Goal: Task Accomplishment & Management: Complete application form

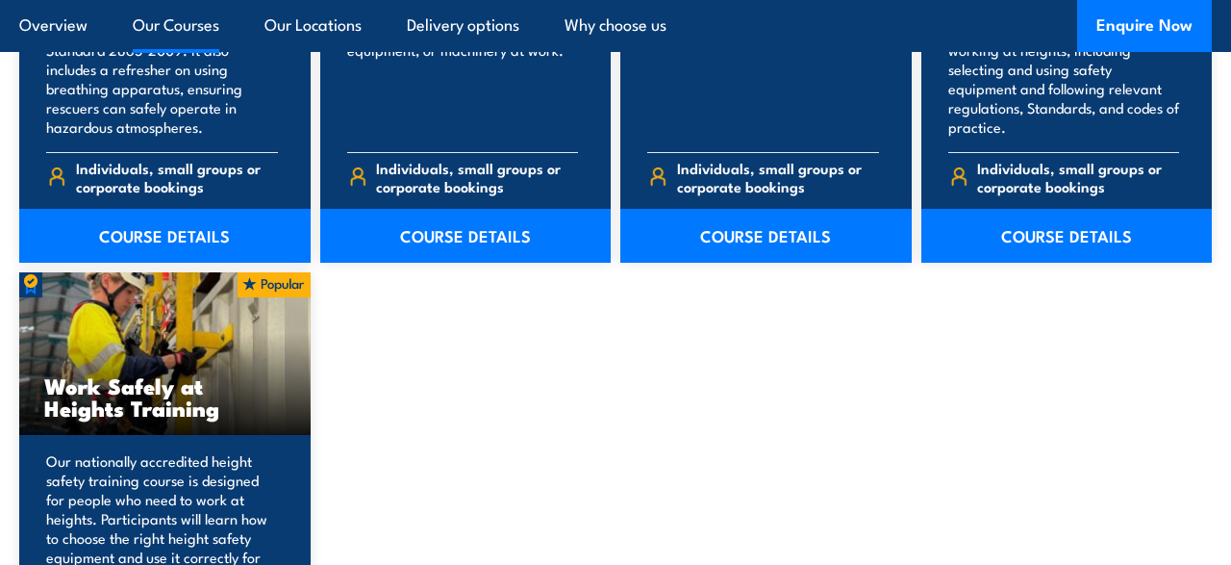
scroll to position [2501, 0]
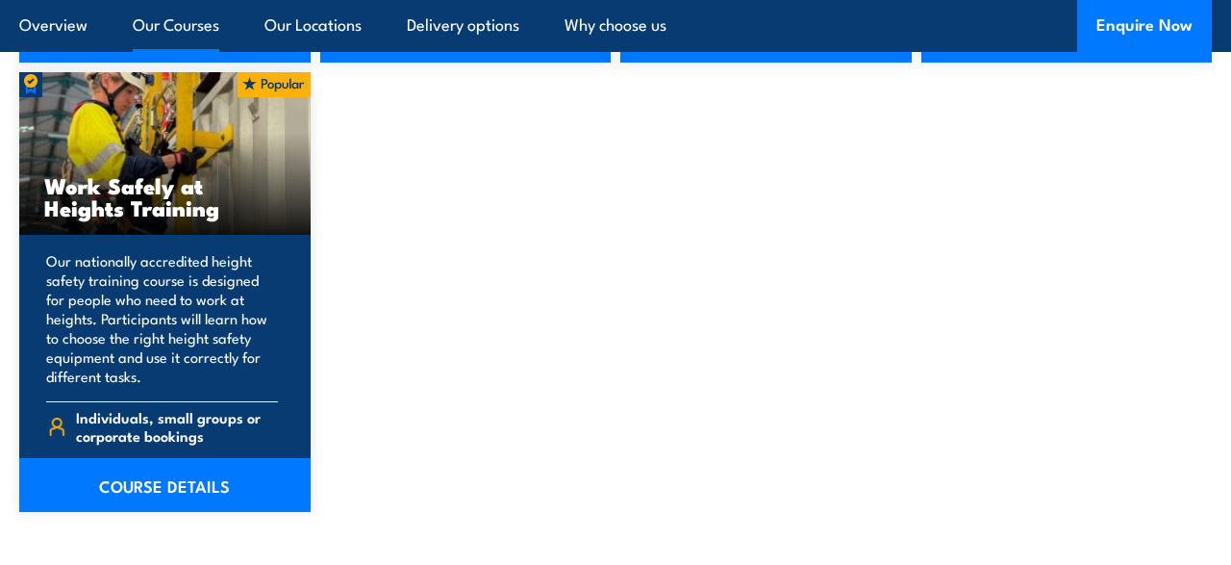
click at [257, 322] on p "Our nationally accredited height safety training course is designed for people …" at bounding box center [162, 318] width 232 height 135
click at [181, 485] on link "COURSE DETAILS" at bounding box center [164, 485] width 291 height 54
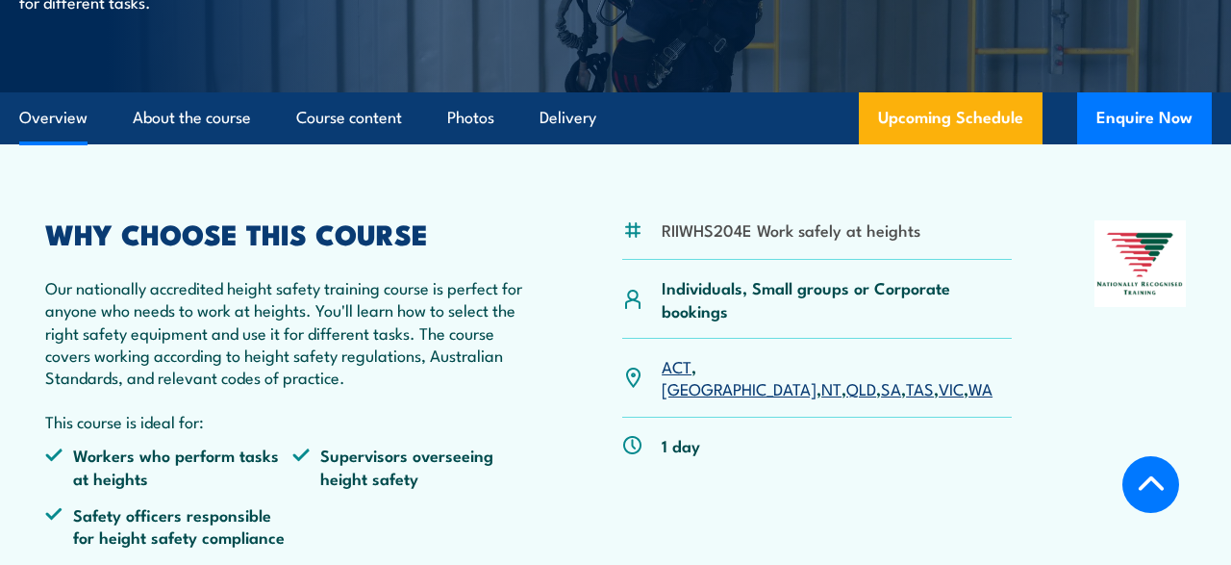
scroll to position [500, 0]
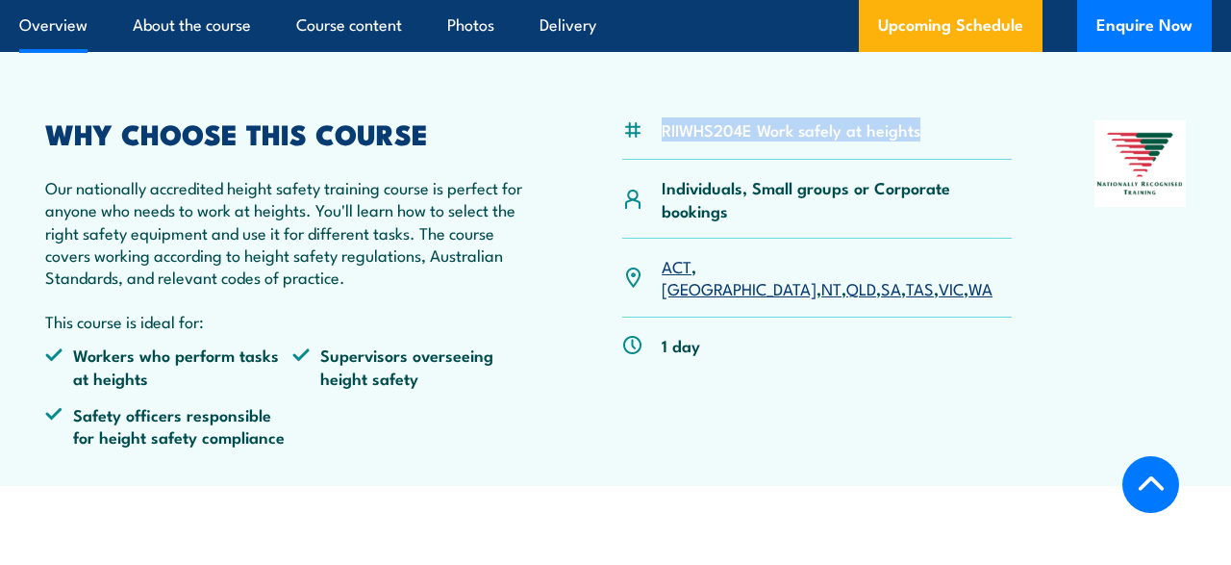
drag, startPoint x: 931, startPoint y: 136, endPoint x: 640, endPoint y: 137, distance: 291.5
click at [640, 137] on div "RIIWHS204E Work safely at heights" at bounding box center [817, 139] width 390 height 39
copy li "RIIWHS204E Work safely at heights"
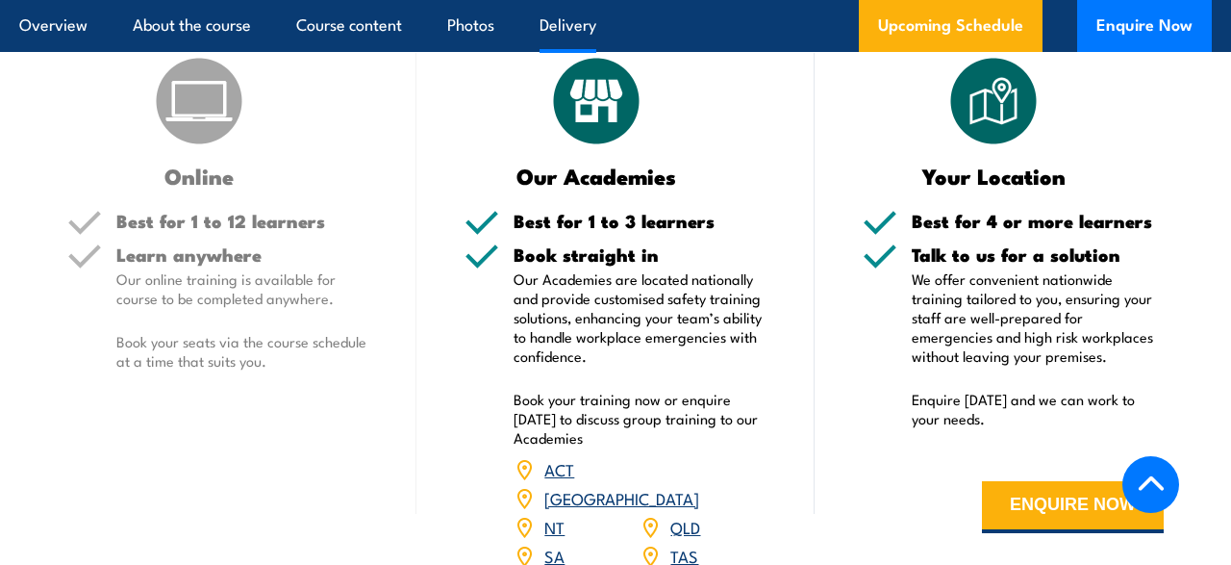
scroll to position [2501, 0]
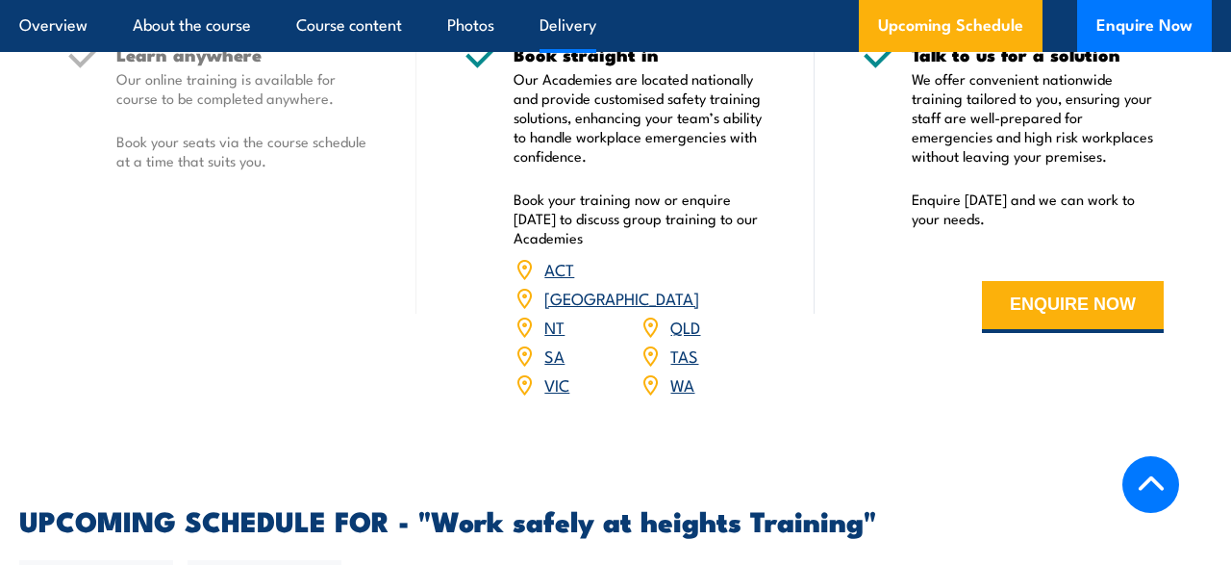
click at [687, 315] on link "QLD" at bounding box center [685, 326] width 30 height 23
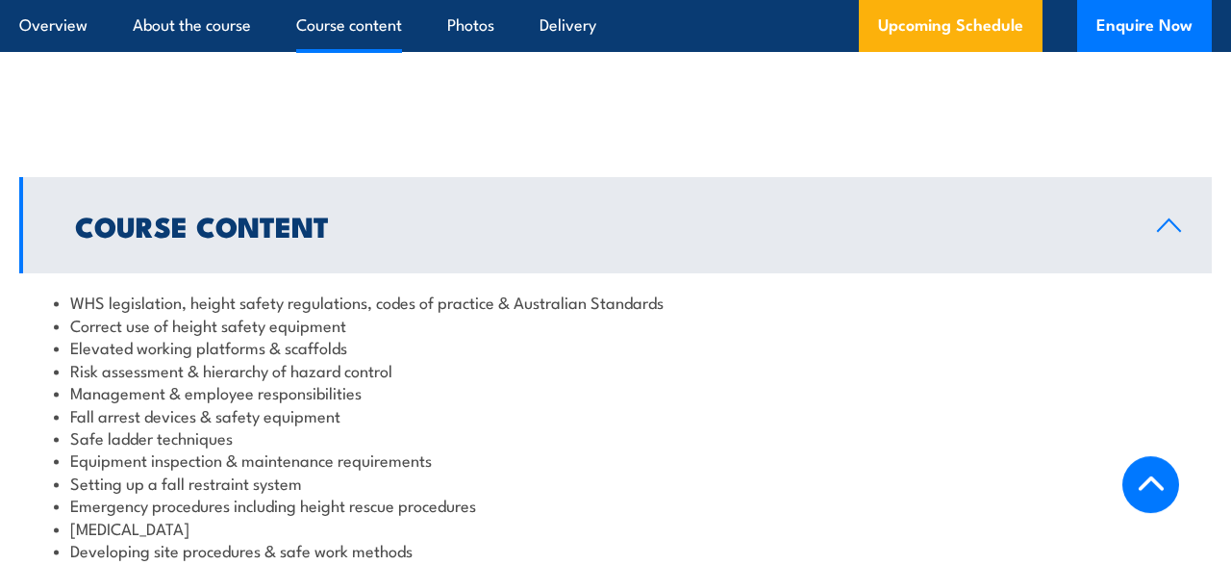
scroll to position [1678, 0]
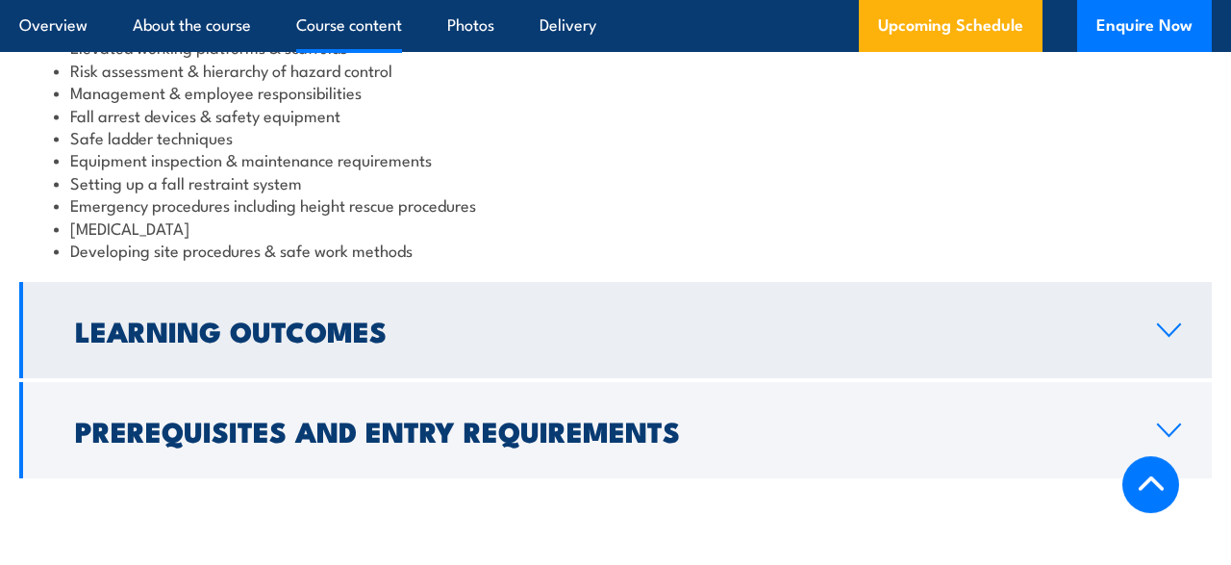
click at [815, 345] on link "Learning Outcomes" at bounding box center [615, 330] width 1193 height 96
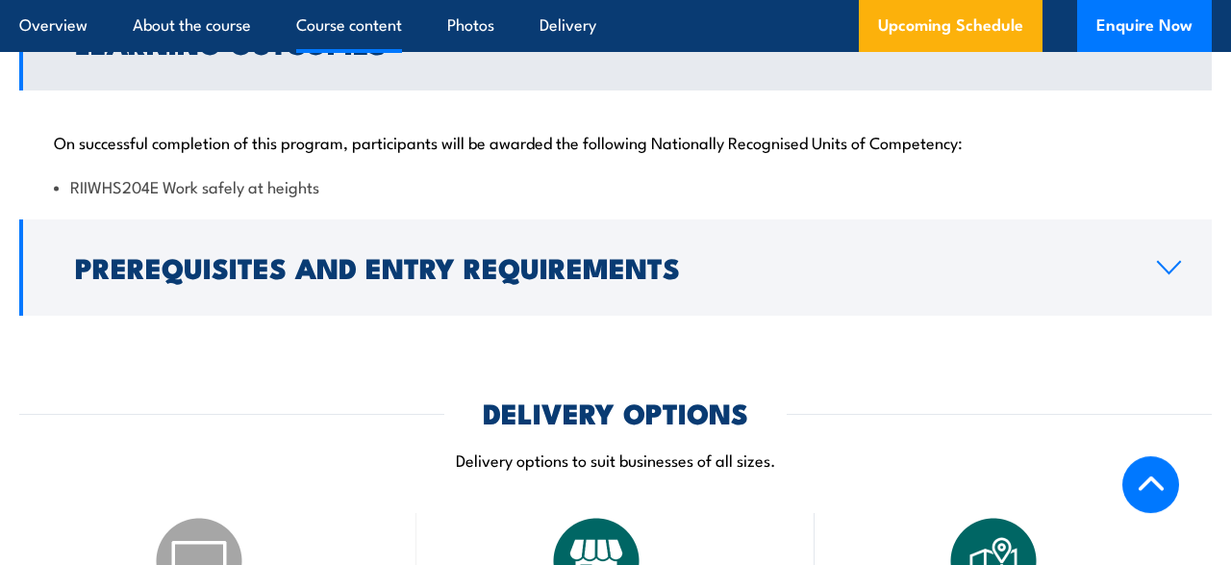
scroll to position [1460, 0]
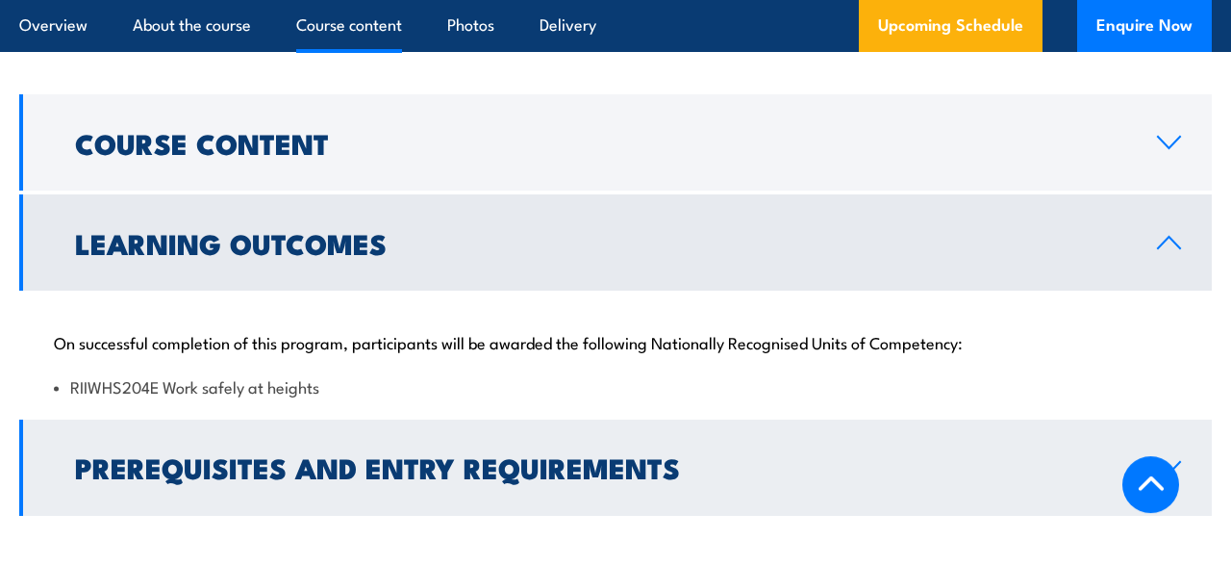
click at [930, 475] on h2 "Prerequisites and Entry Requirements" at bounding box center [600, 466] width 1051 height 25
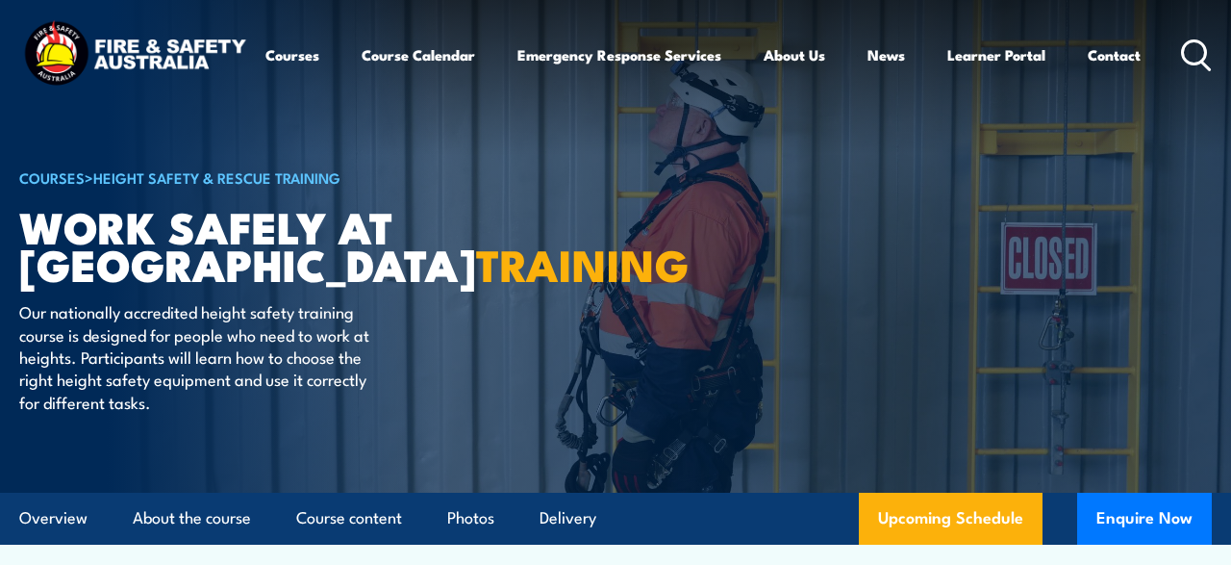
scroll to position [200, 0]
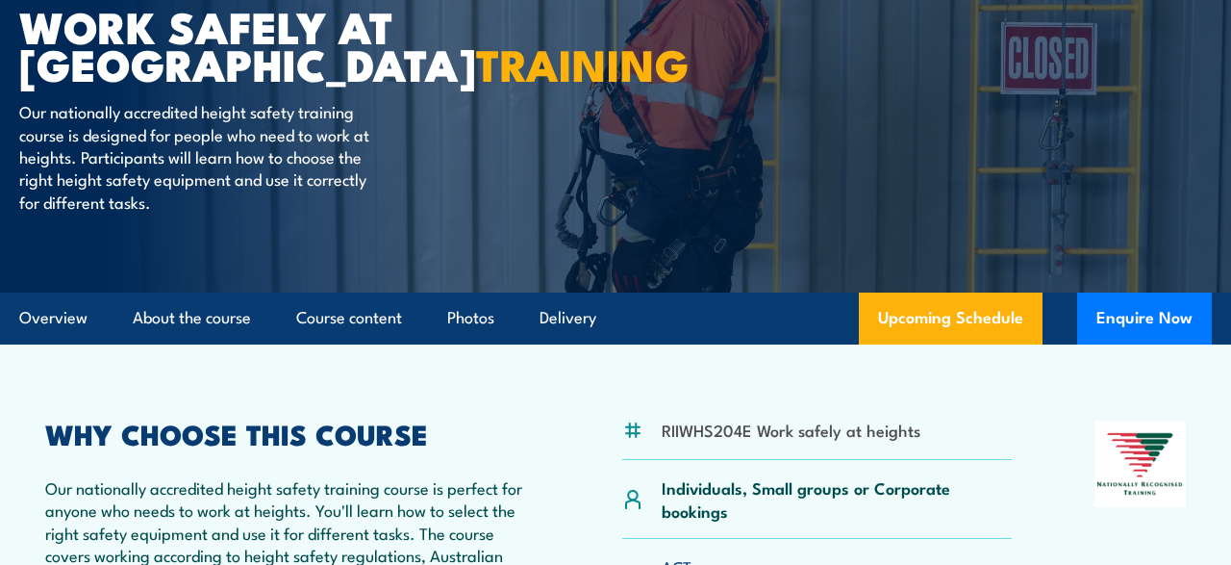
click at [1053, 411] on article "RIIWHS204E Work safely at heights Individuals, Small groups or Corporate bookin…" at bounding box center [615, 565] width 1193 height 442
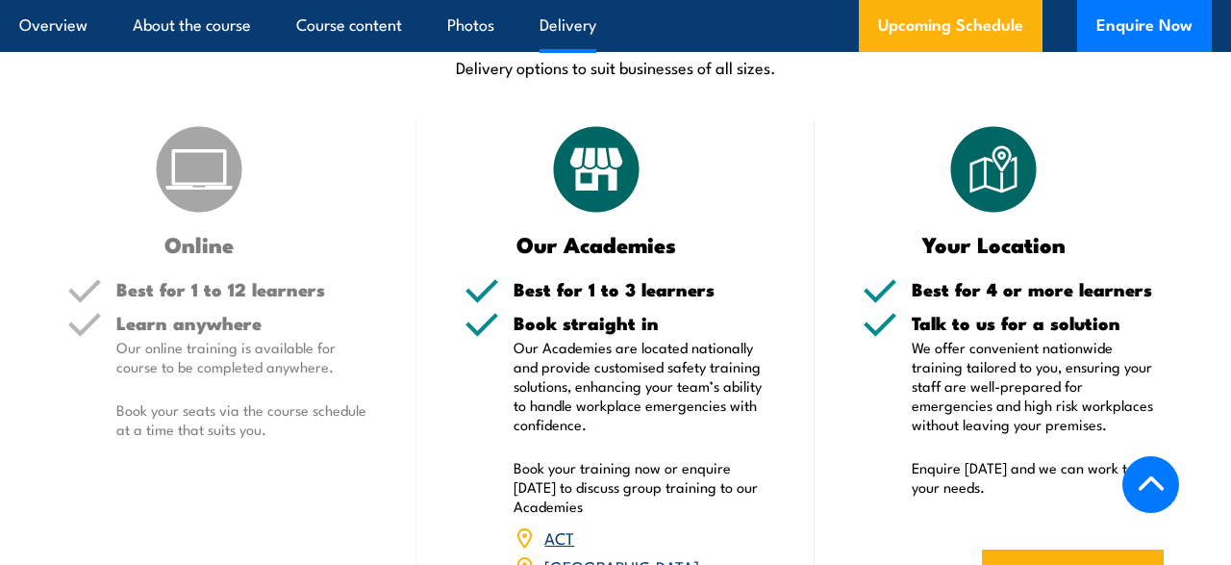
scroll to position [2301, 0]
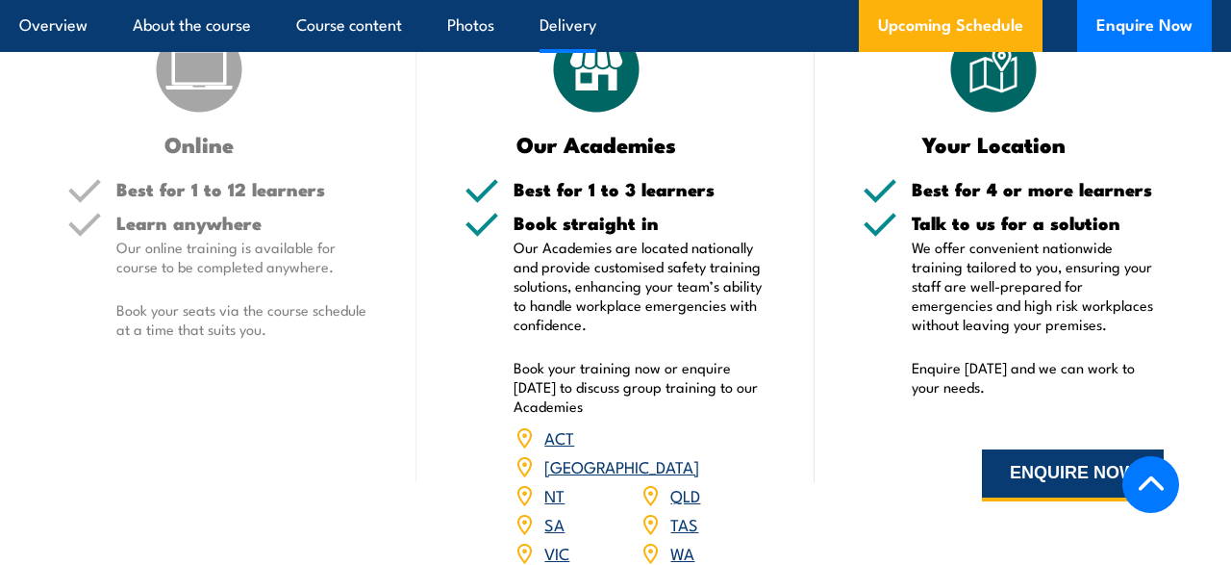
click at [1045, 478] on button "ENQUIRE NOW" at bounding box center [1073, 475] width 182 height 52
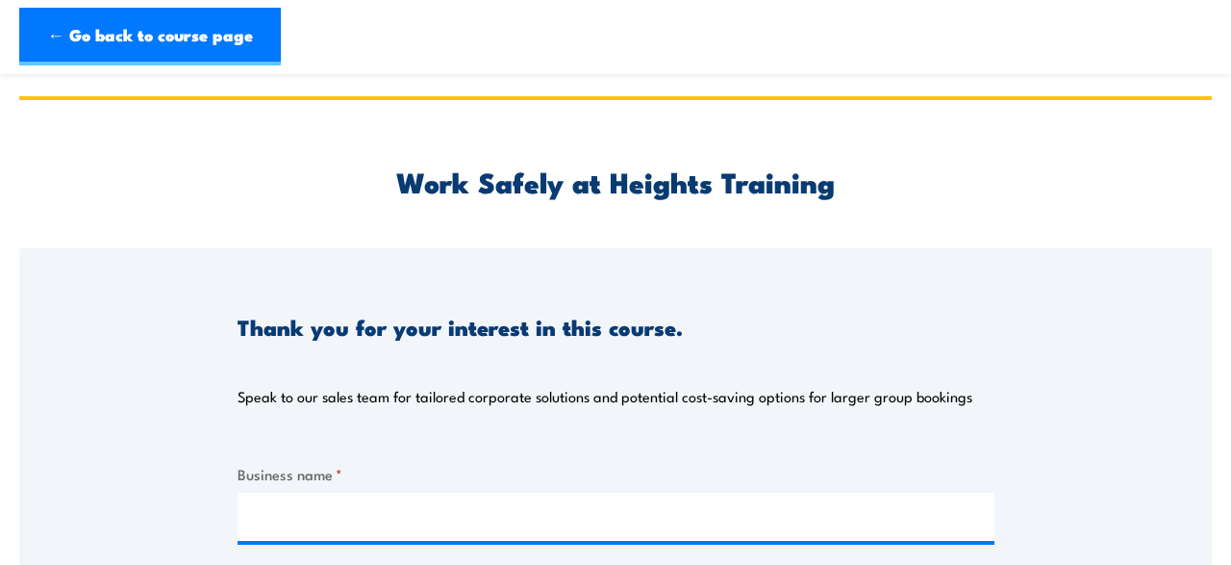
scroll to position [200, 0]
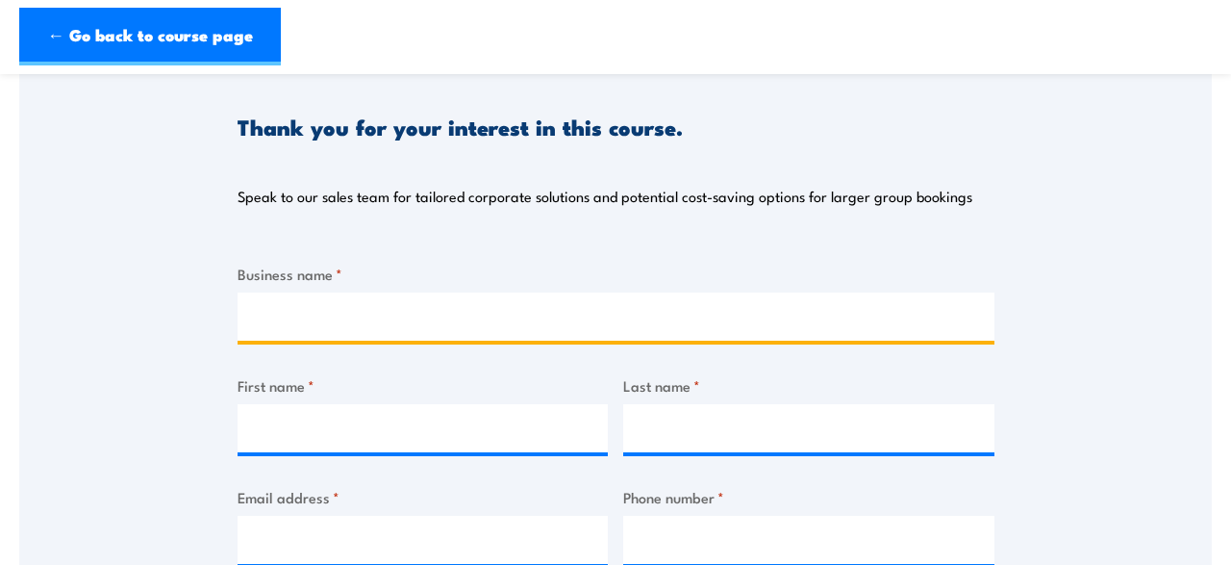
click at [841, 314] on input "Business name *" at bounding box center [616, 316] width 757 height 48
type input "The University of Queensland"
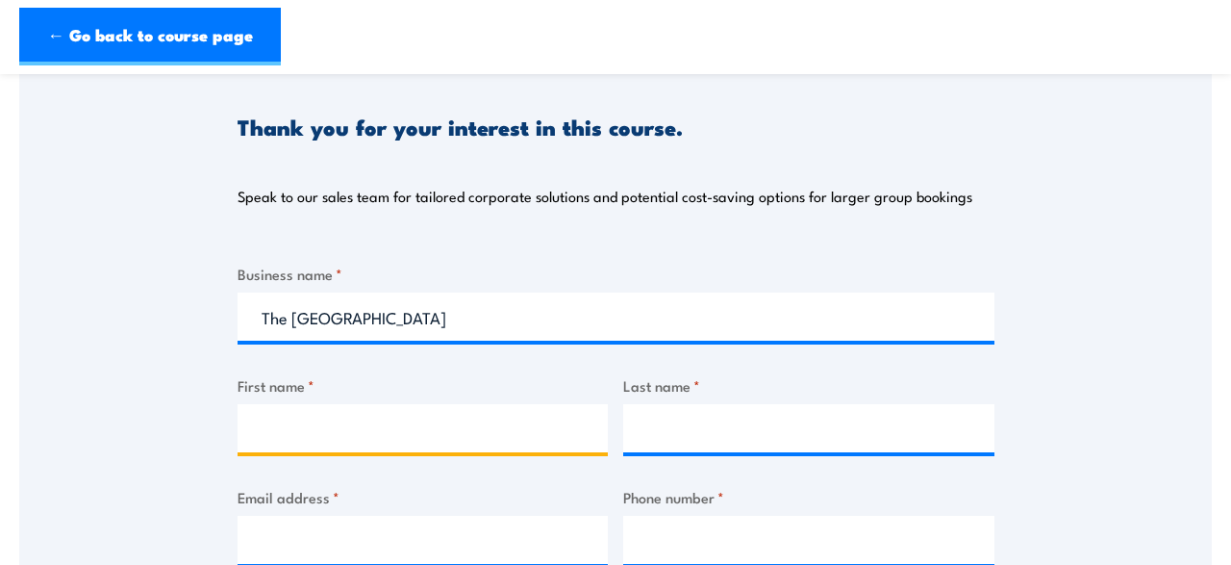
type input "Theresa"
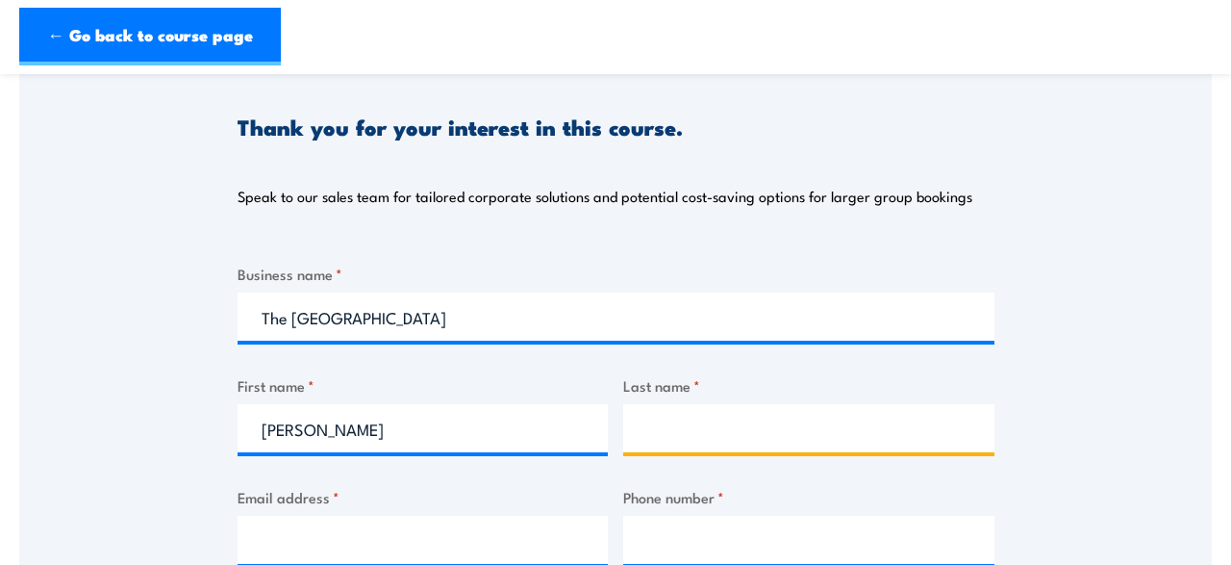
type input "Seru"
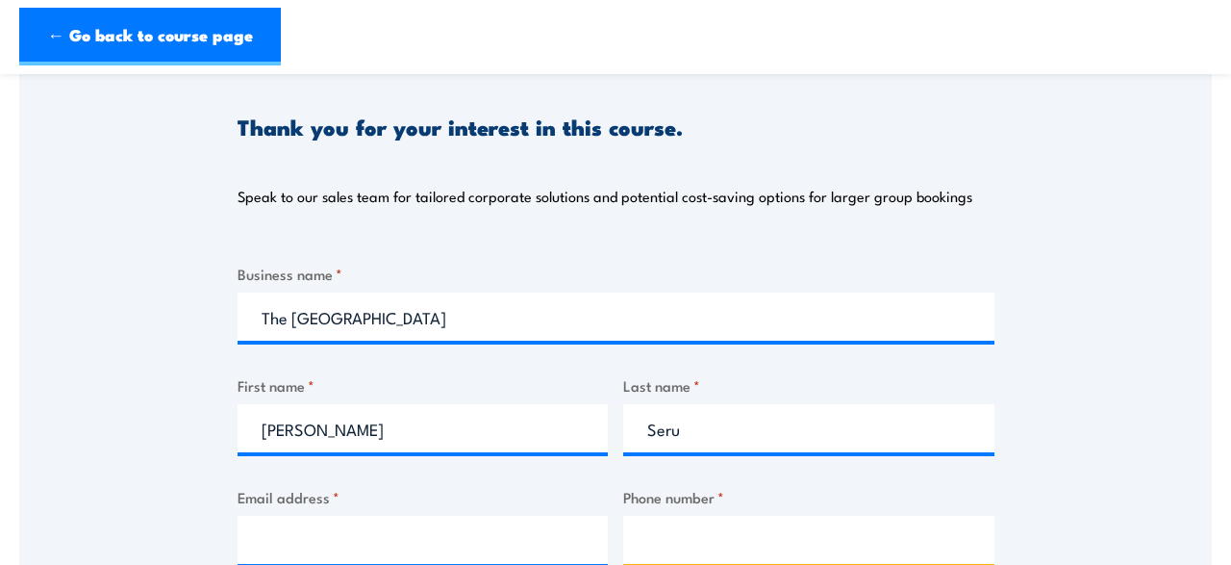
type input "0407927092"
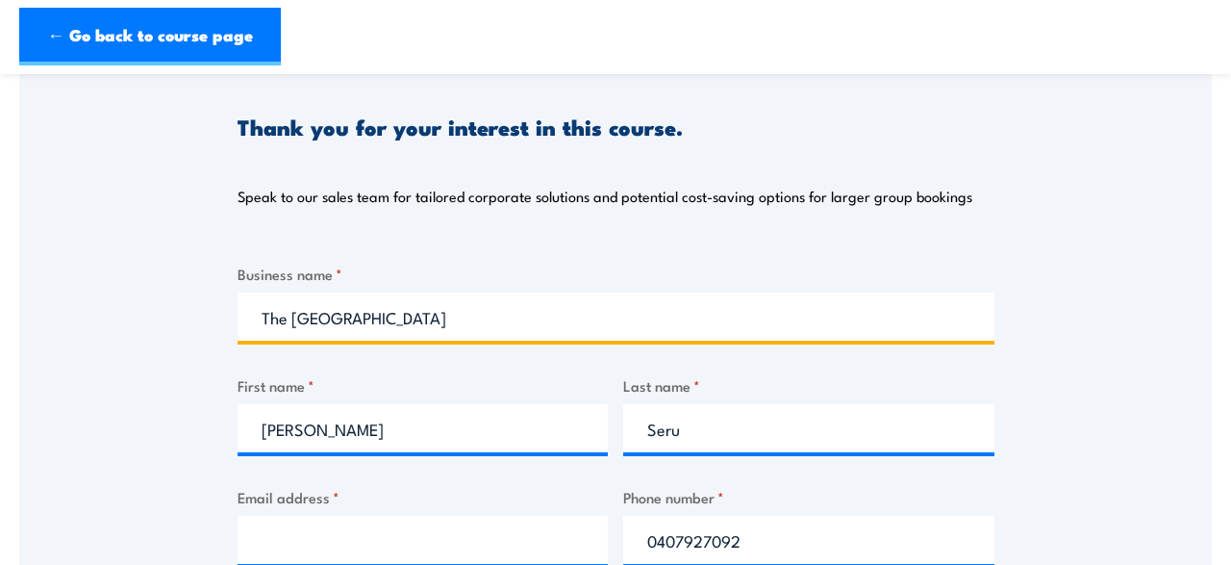
scroll to position [400, 0]
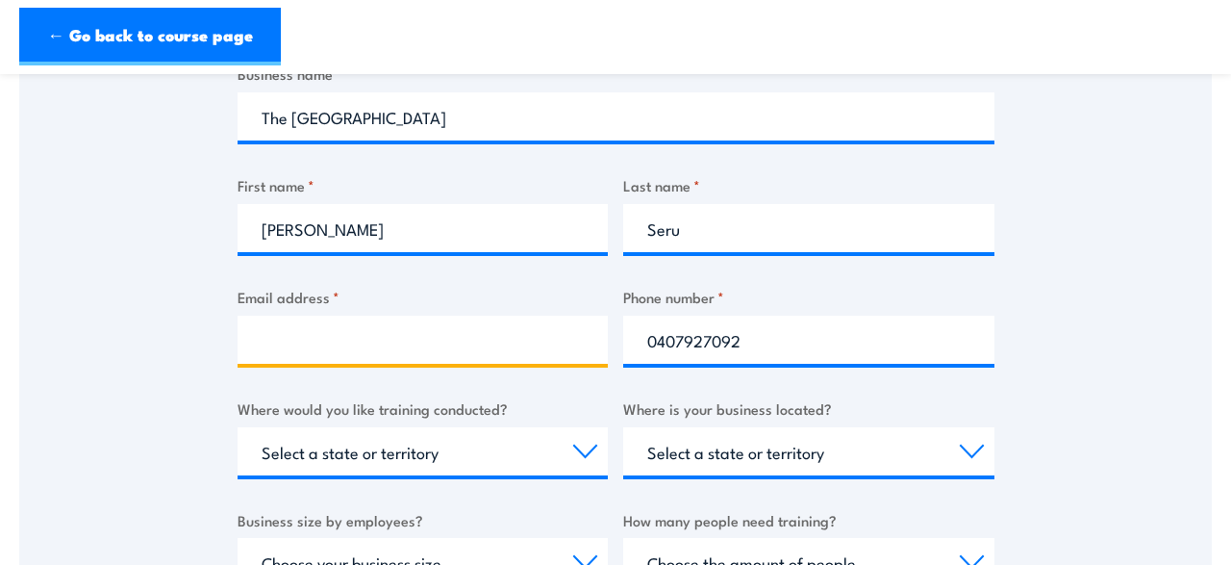
click at [465, 345] on input "Email address *" at bounding box center [423, 339] width 371 height 48
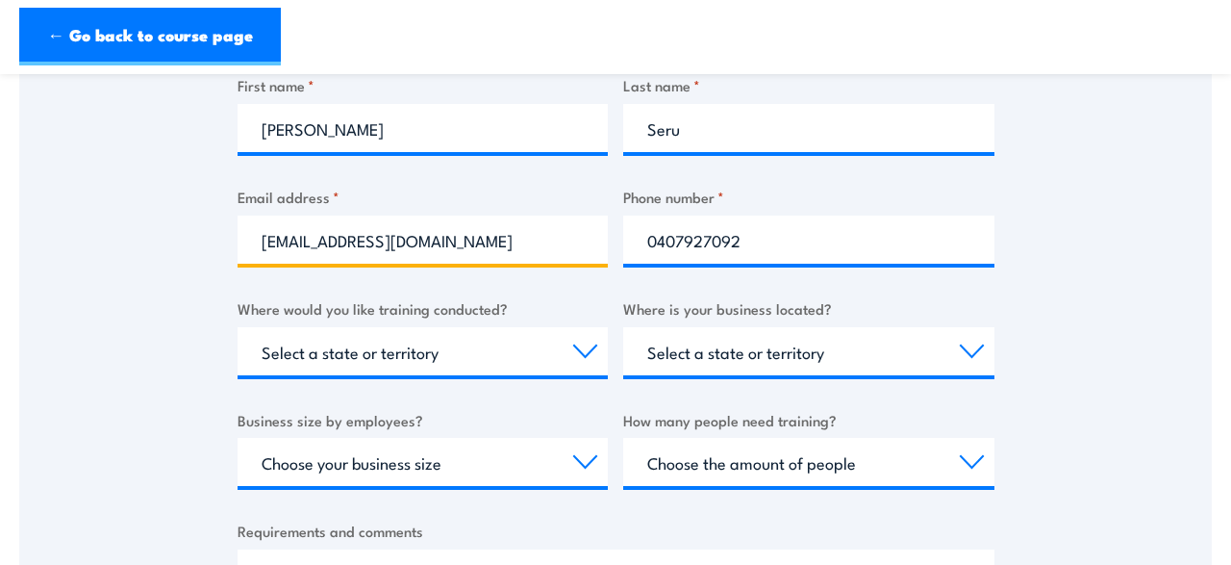
scroll to position [600, 0]
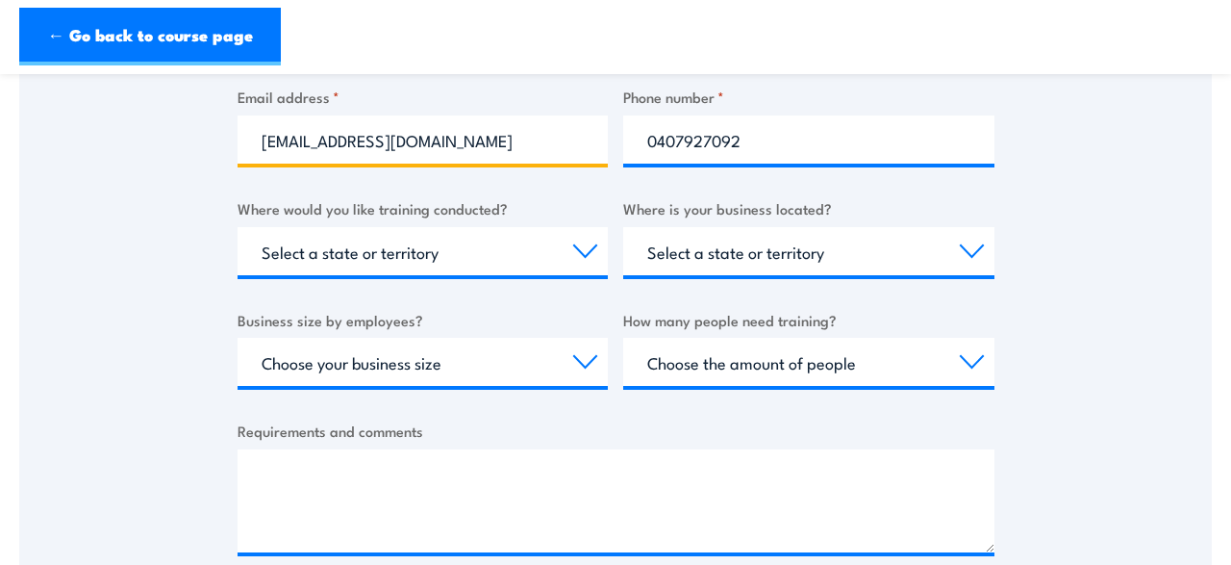
type input "t.seru@uq.edu.au"
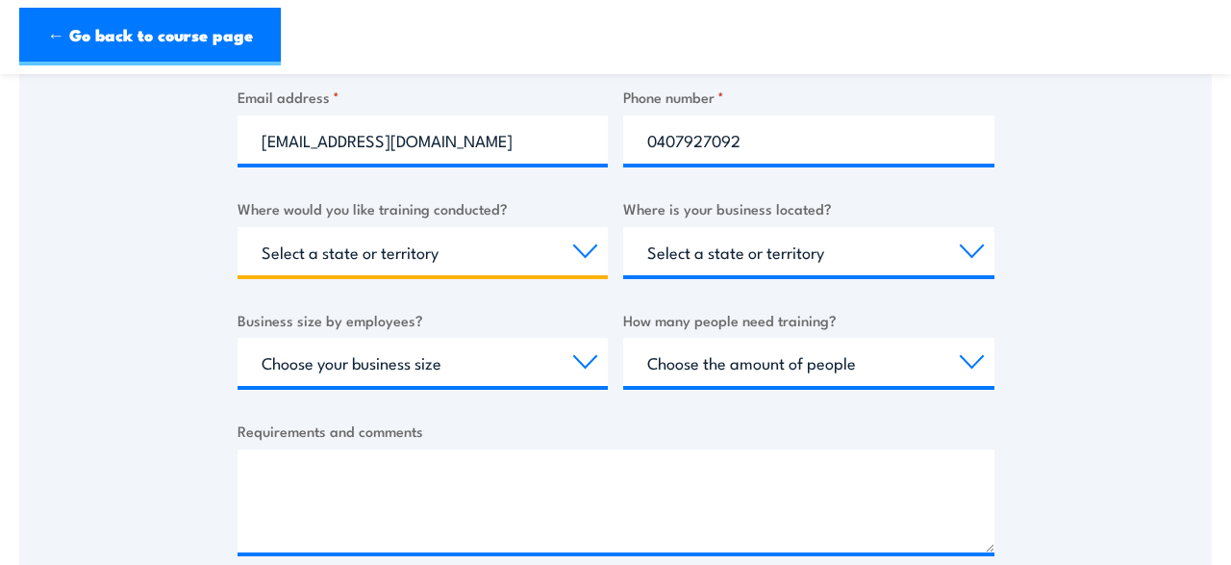
click at [238, 227] on select "Select a state or territory Nationally - multiple locations QLD NSW VIC SA ACT …" at bounding box center [423, 251] width 371 height 48
select select "QLD"
click option "QLD" at bounding box center [0, 0] width 0 height 0
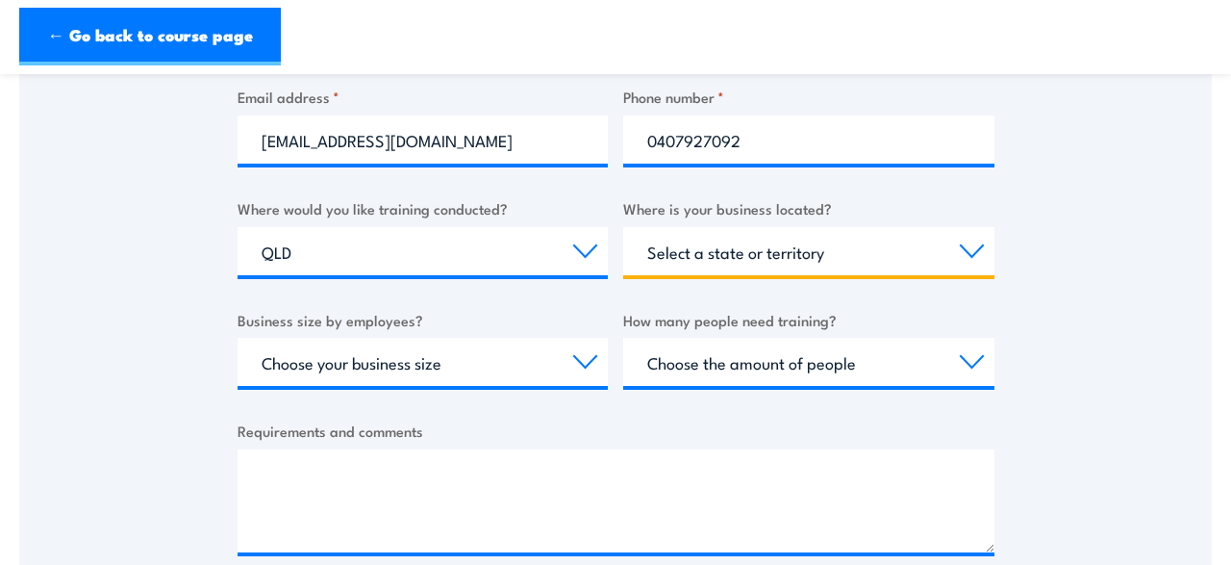
click at [623, 227] on select "Select a state or territory QLD NSW VIC SA ACT WA TAS NT" at bounding box center [808, 251] width 371 height 48
select select "QLD"
click option "QLD" at bounding box center [0, 0] width 0 height 0
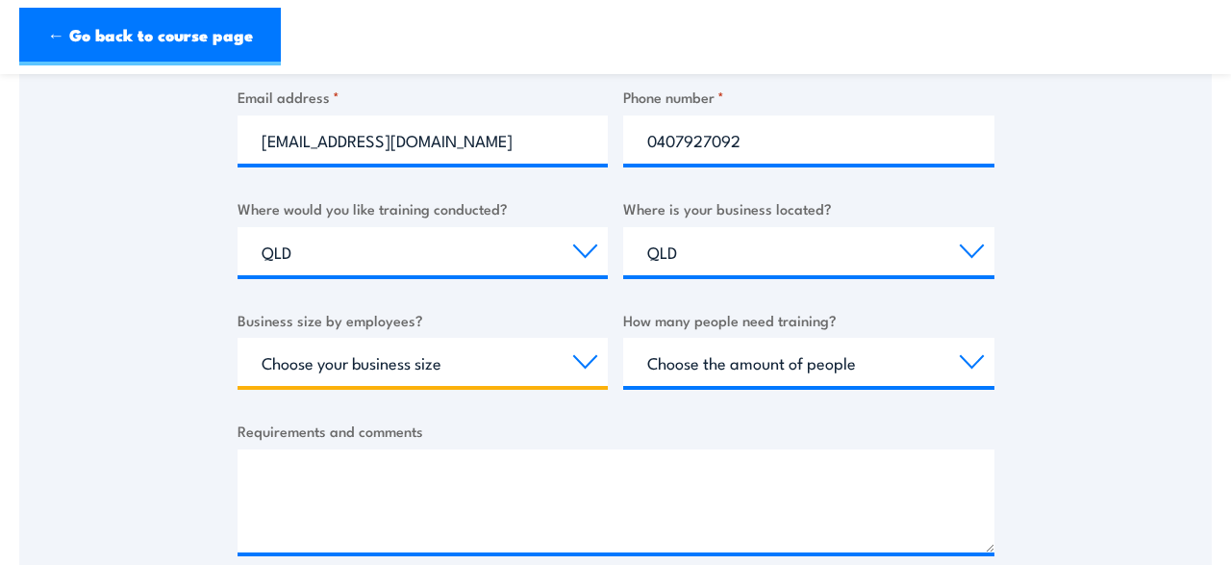
click at [238, 338] on select "Choose your business size 1 to 19 20 to 199 200+" at bounding box center [423, 362] width 371 height 48
select select "200+"
click option "200+" at bounding box center [0, 0] width 0 height 0
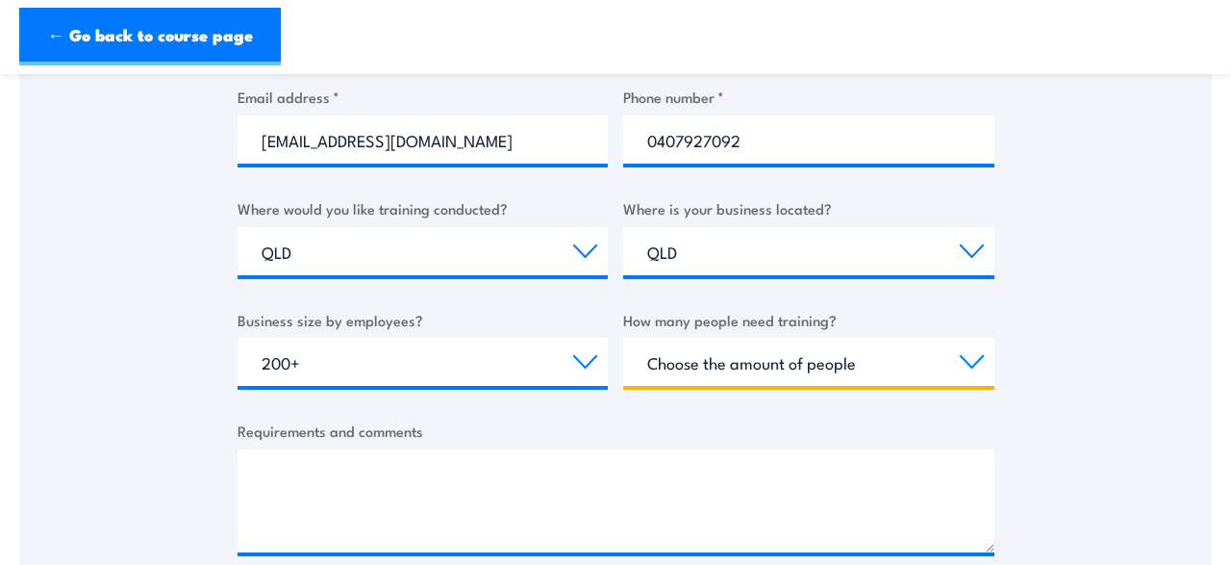
click at [623, 338] on select "Choose the amount of people 1 to 4 5 to 19 20+" at bounding box center [808, 362] width 371 height 48
select select "1 to 4"
click option "1 to 4" at bounding box center [0, 0] width 0 height 0
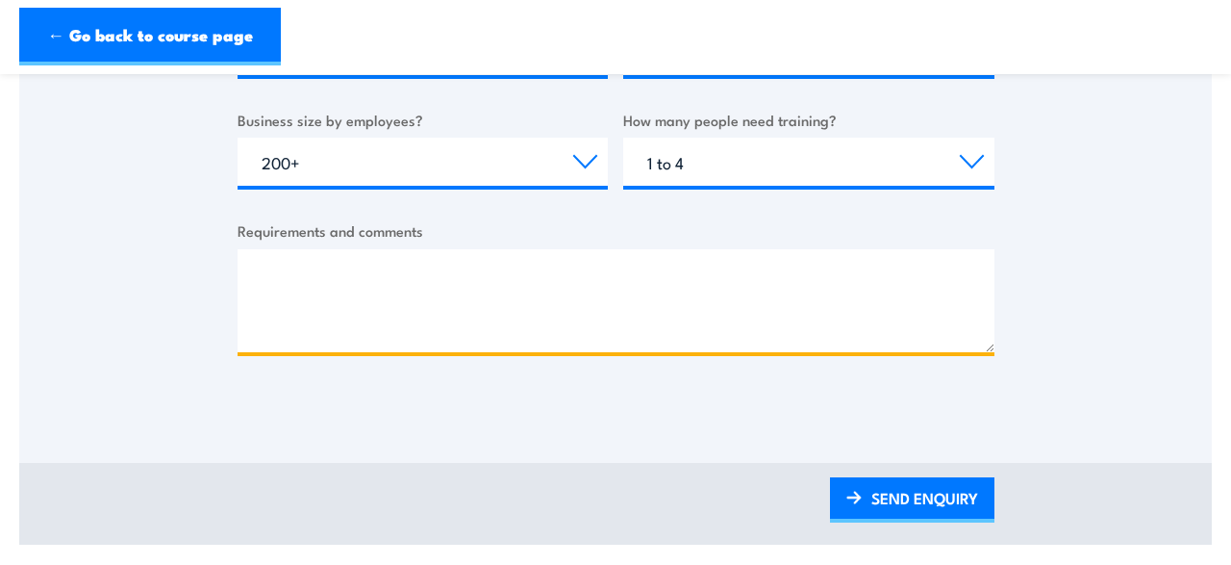
click at [670, 296] on textarea "Requirements and comments" at bounding box center [616, 300] width 757 height 103
type textarea "w"
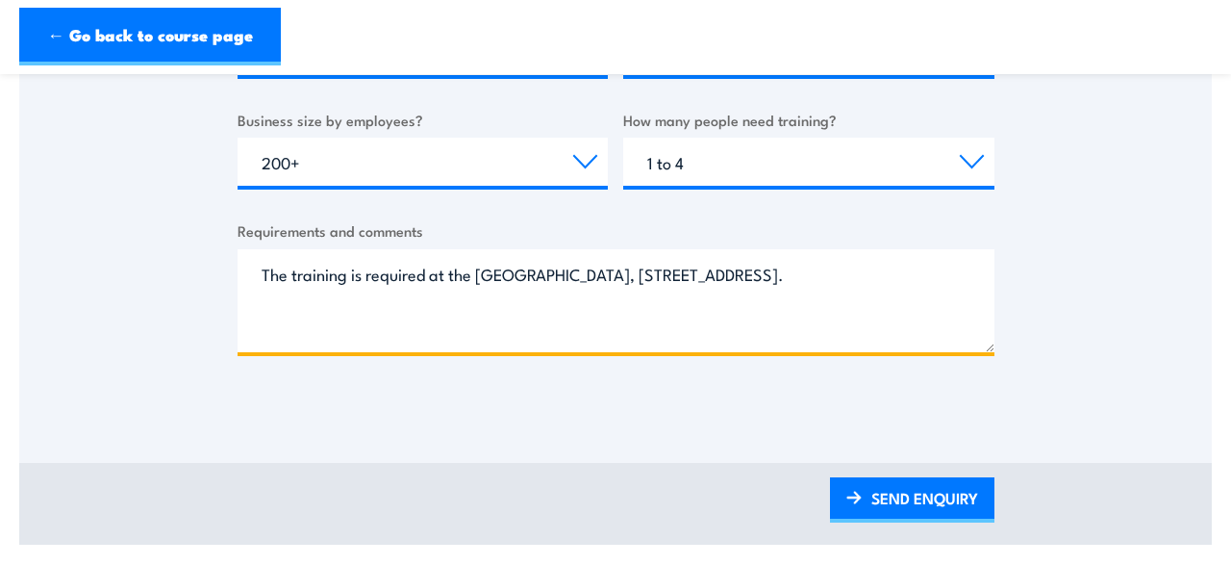
click at [488, 272] on textarea "The training is required at the UQ Gatton Campus, 5391 Warrego Highway." at bounding box center [616, 300] width 757 height 103
click at [488, 316] on textarea "The training is required at the University of Queensland Gatton Campus, 5391 Wa…" at bounding box center [616, 300] width 757 height 103
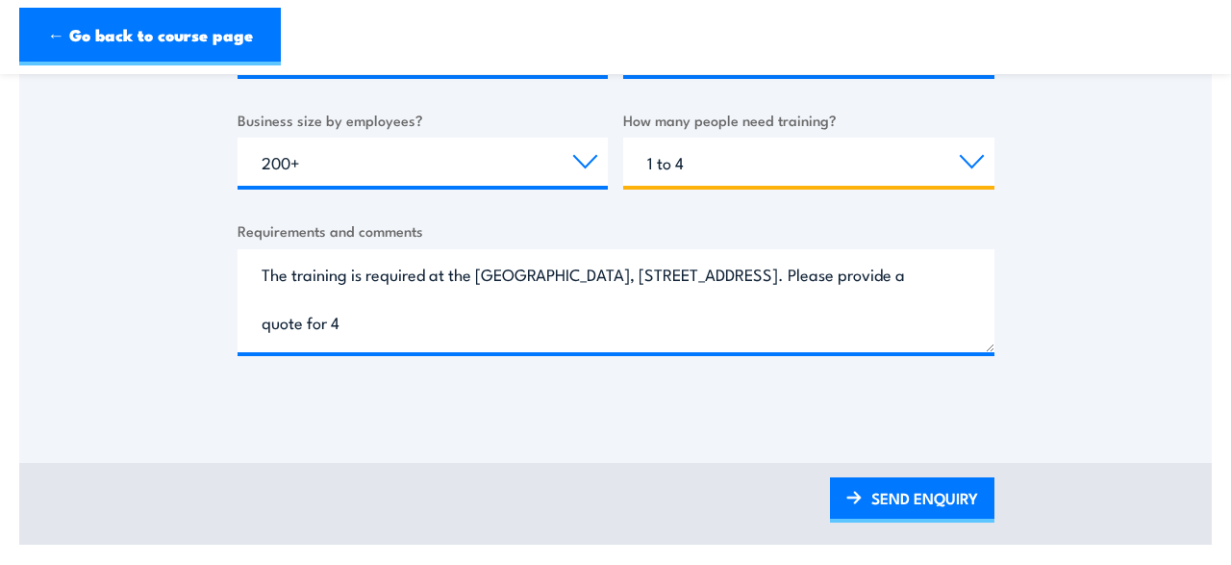
click at [623, 138] on select "Choose the amount of people 1 to 4 5 to 19 20+" at bounding box center [808, 162] width 371 height 48
click at [829, 163] on select "Choose the amount of people 1 to 4 5 to 19 20+" at bounding box center [808, 162] width 371 height 48
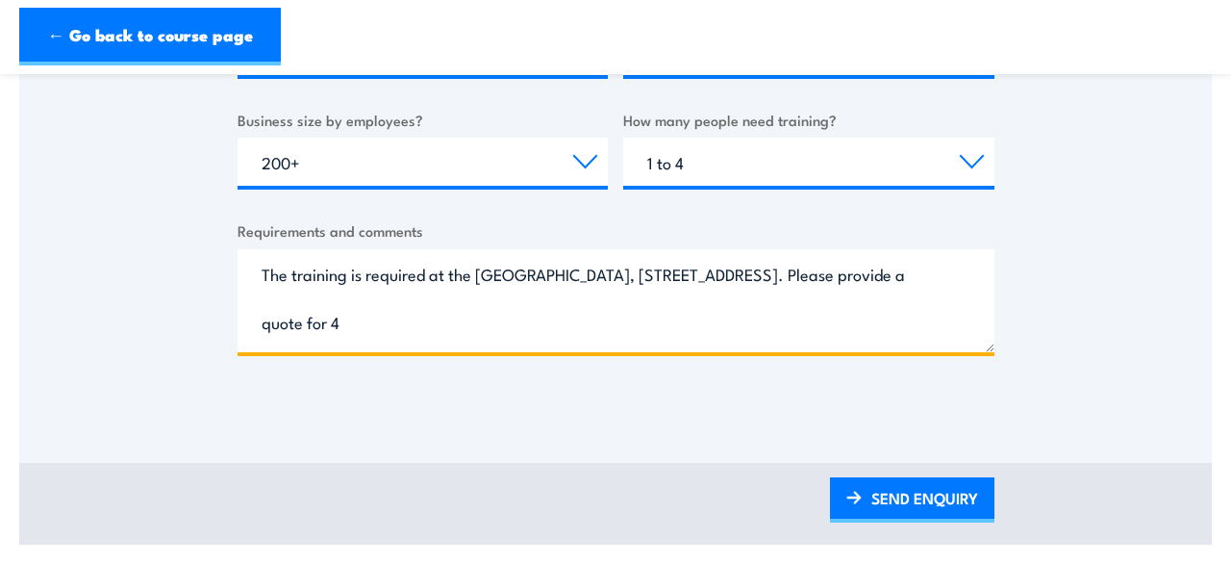
click at [713, 323] on textarea "The training is required at the University of Queensland Gatton Campus, 5391 Wa…" at bounding box center [616, 300] width 757 height 103
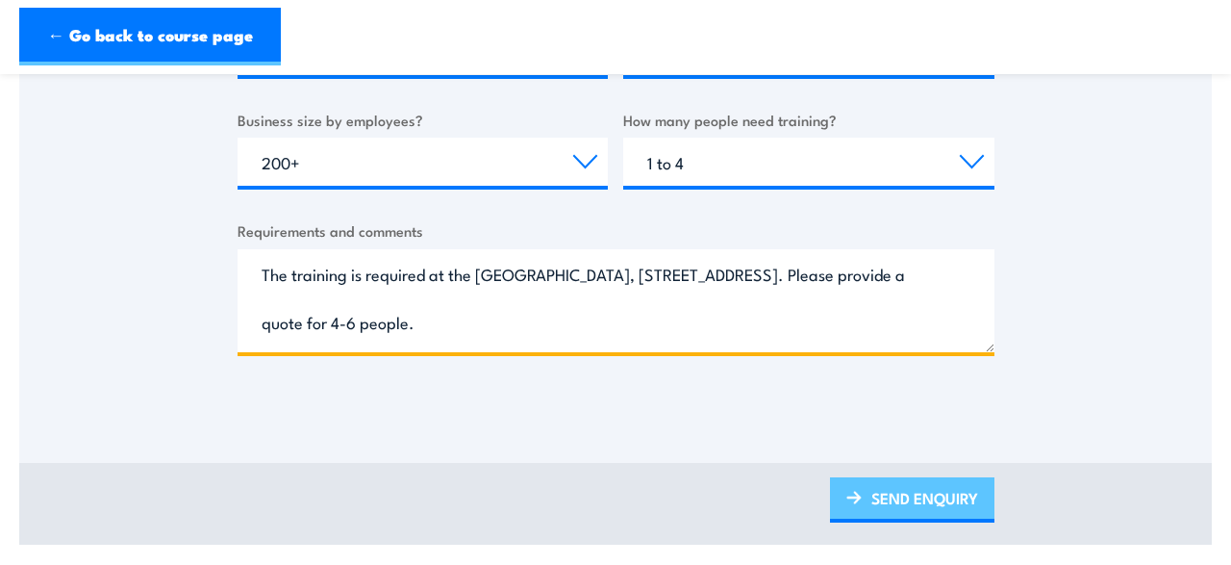
type textarea "The training is required at the University of Queensland Gatton Campus, 5391 Wa…"
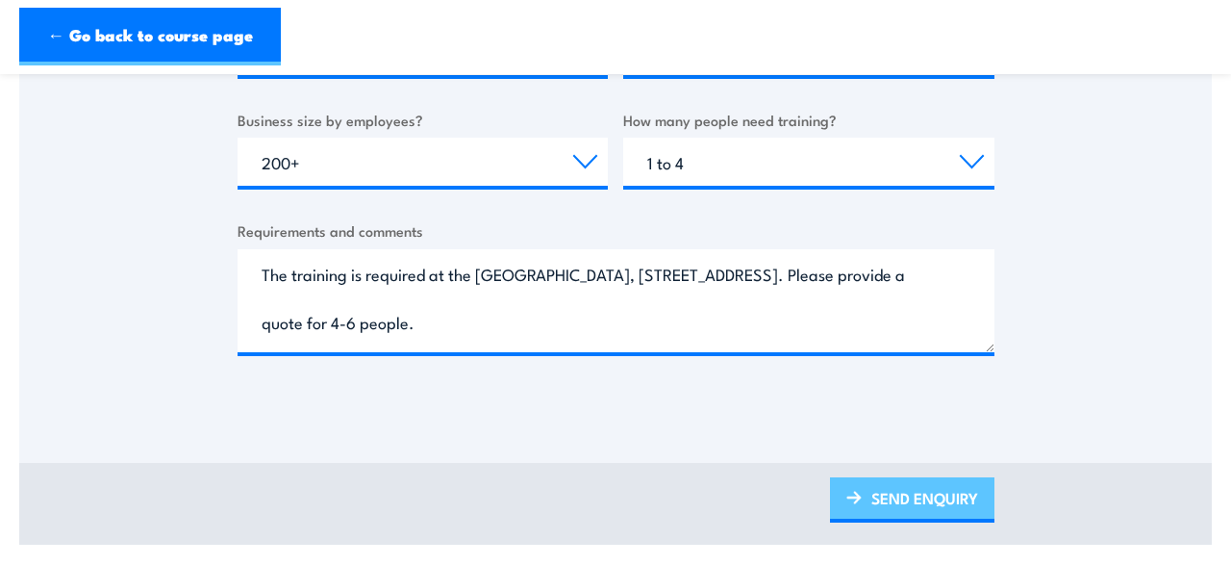
click at [972, 499] on link "SEND ENQUIRY" at bounding box center [912, 499] width 164 height 45
